Goal: Ask a question

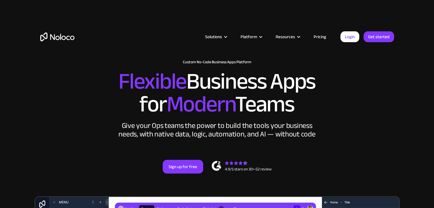
click at [320, 39] on link "Pricing" at bounding box center [319, 36] width 27 height 7
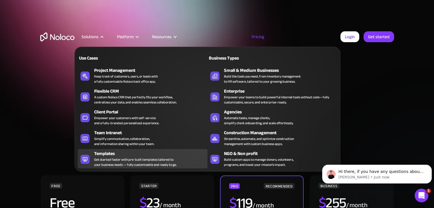
click at [122, 159] on div "Get started faster with pre-built templates tailored to your business needs — f…" at bounding box center [135, 162] width 82 height 10
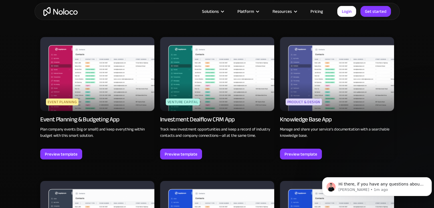
scroll to position [1483, 0]
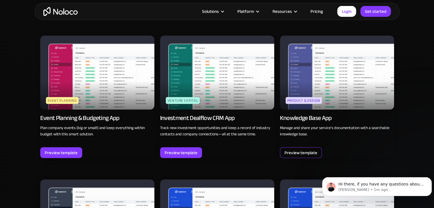
click at [311, 157] on div "Preview template" at bounding box center [301, 152] width 42 height 11
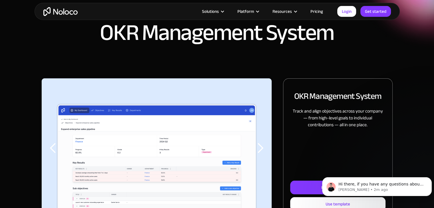
scroll to position [57, 0]
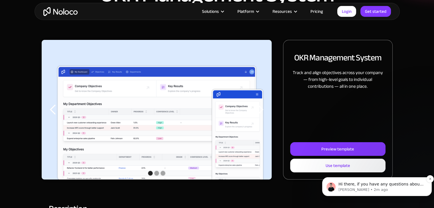
click at [385, 188] on p "Darragh • 2m ago" at bounding box center [381, 189] width 86 height 5
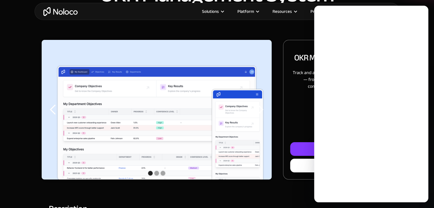
scroll to position [0, 0]
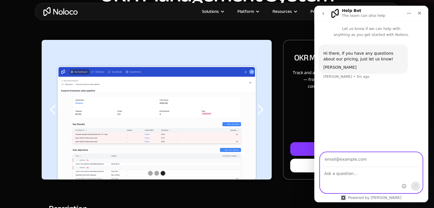
click at [357, 177] on textarea "Ask a question…" at bounding box center [371, 172] width 102 height 10
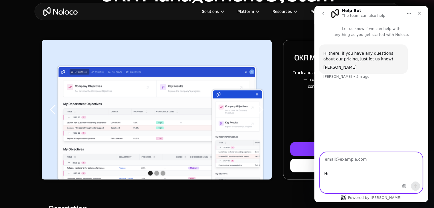
paste textarea "I'd like to sell access to a database for users that will only be able to read …"
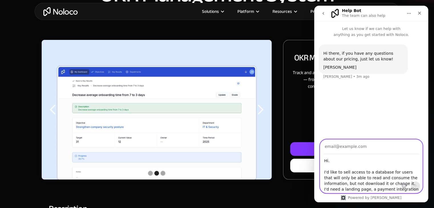
type textarea "Hi. I'd like to sell access to a database for users that will only be able to r…"
click at [348, 147] on input "Your email" at bounding box center [370, 147] width 95 height 15
type input "tarikbecker@gmail.com"
click at [416, 184] on icon "Send a message…" at bounding box center [415, 186] width 5 height 5
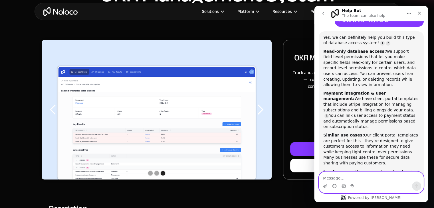
scroll to position [135, 0]
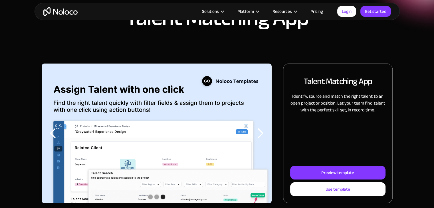
scroll to position [86, 0]
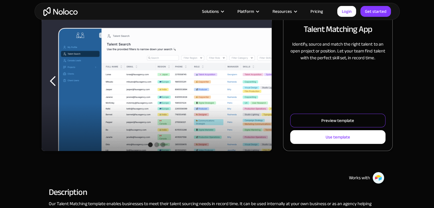
click at [337, 123] on div "Preview template" at bounding box center [337, 120] width 33 height 7
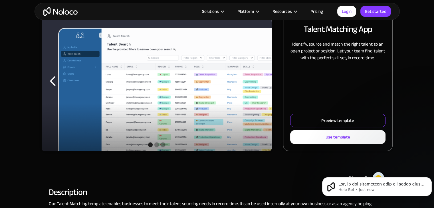
scroll to position [0, 0]
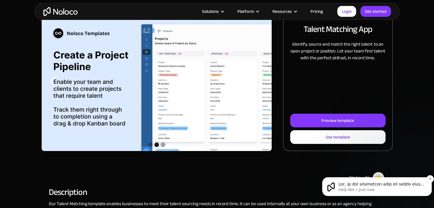
click at [372, 187] on p "Help Bot • Just now" at bounding box center [381, 189] width 86 height 5
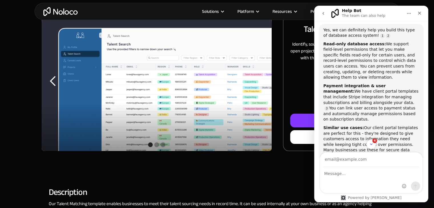
scroll to position [199, 0]
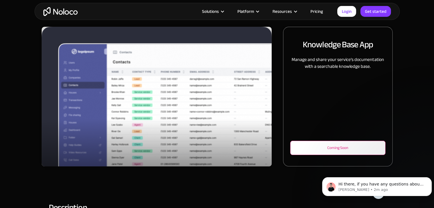
scroll to position [57, 0]
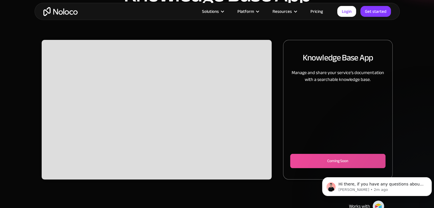
click at [168, 107] on div "Slide 2 of 2." at bounding box center [157, 110] width 230 height 140
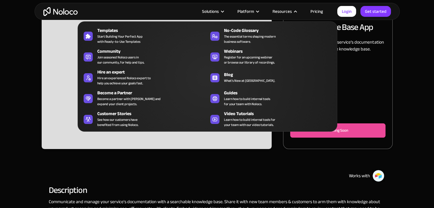
scroll to position [0, 0]
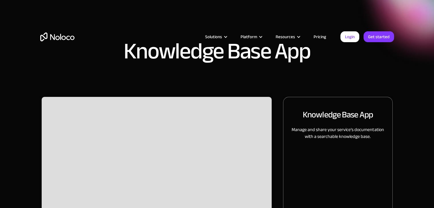
click at [317, 37] on link "Pricing" at bounding box center [319, 36] width 27 height 7
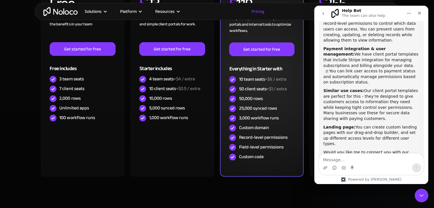
scroll to position [179, 0]
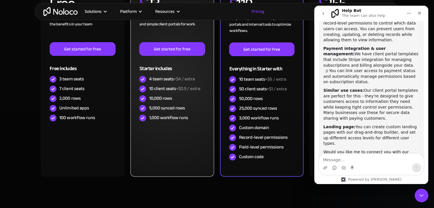
click at [203, 167] on div "STARTER $ 23 / month For small teams building apps and simple client portals fo…" at bounding box center [171, 76] width 83 height 201
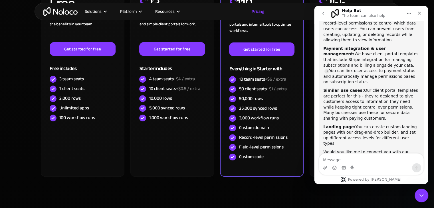
click at [252, 184] on div "FREE Free Learn to create your first app and see the benefits in your team ‍ Ge…" at bounding box center [217, 86] width 354 height 220
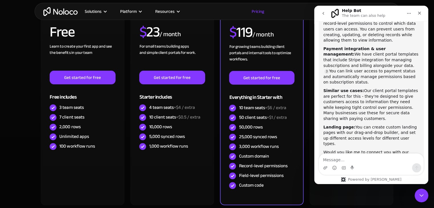
scroll to position [150, 0]
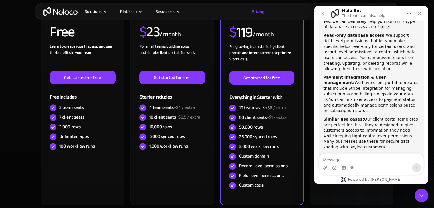
drag, startPoint x: 410, startPoint y: 56, endPoint x: 325, endPoint y: 30, distance: 89.0
click at [325, 33] on div "Read-only database access: We support field-level permissions that let you make…" at bounding box center [371, 52] width 96 height 39
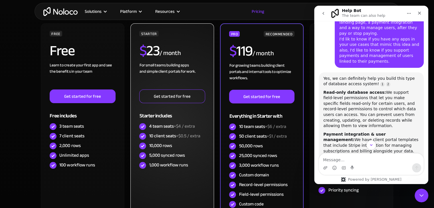
scroll to position [143, 0]
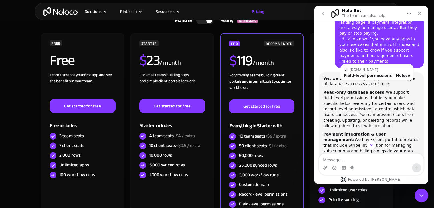
drag, startPoint x: 341, startPoint y: 89, endPoint x: 337, endPoint y: 89, distance: 3.7
click at [341, 90] on b "Read-only database access:" at bounding box center [354, 92] width 63 height 5
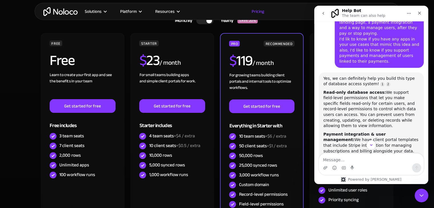
drag, startPoint x: 322, startPoint y: 85, endPoint x: 409, endPoint y: 113, distance: 91.7
click at [409, 113] on div "Yes, we can definitely help you build this type of database access system! Read…" at bounding box center [371, 163] width 105 height 183
copy div "Read-only database access: We support field-level permissions that let you make…"
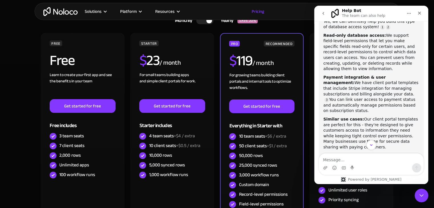
scroll to position [179, 0]
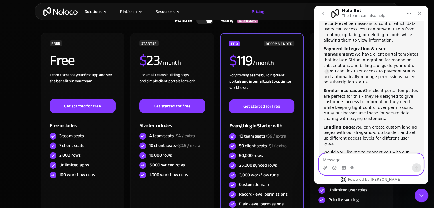
click at [371, 158] on textarea "Message…" at bounding box center [371, 159] width 104 height 10
paste textarea "Read-only database access: We support field-level permissions that let you make…"
type textarea "Is this below possible on the starter package: Read-only database access: We su…"
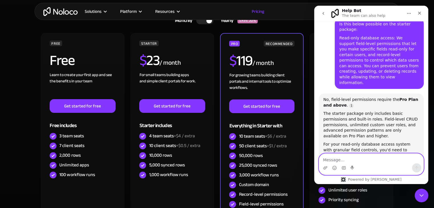
scroll to position [341, 0]
click at [372, 158] on textarea "Message…" at bounding box center [371, 159] width 104 height 10
type textarea "What types of permissions are there in starter?"
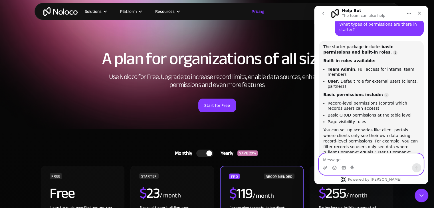
scroll to position [0, 0]
